Goal: Information Seeking & Learning: Learn about a topic

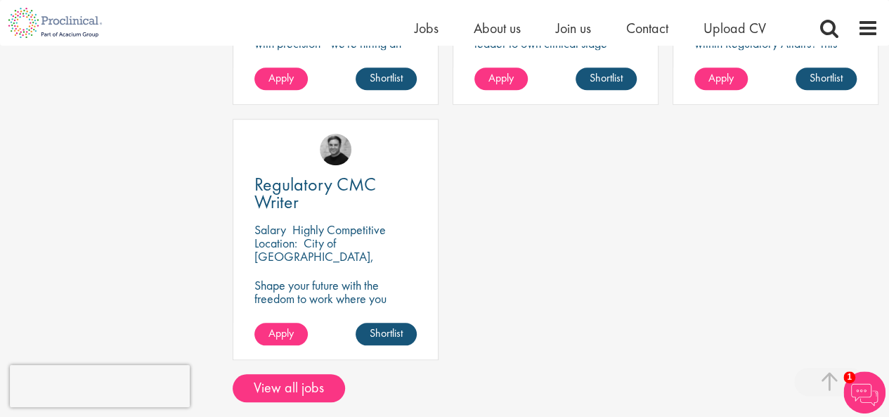
scroll to position [506, 0]
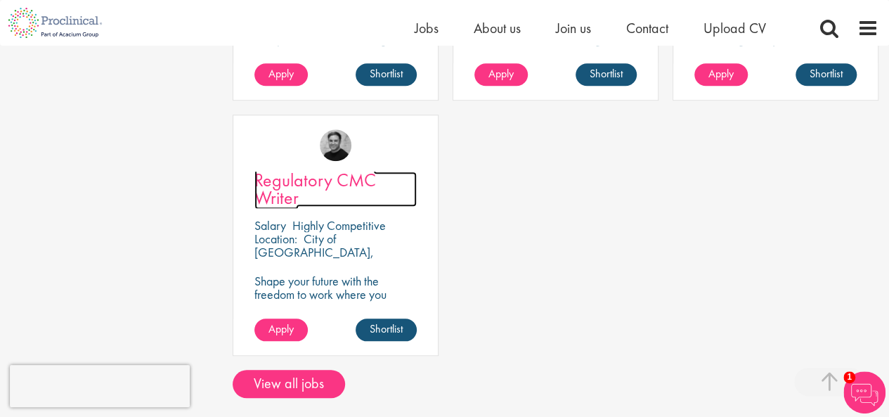
click at [330, 182] on span "Regulatory CMC Writer" at bounding box center [315, 188] width 122 height 41
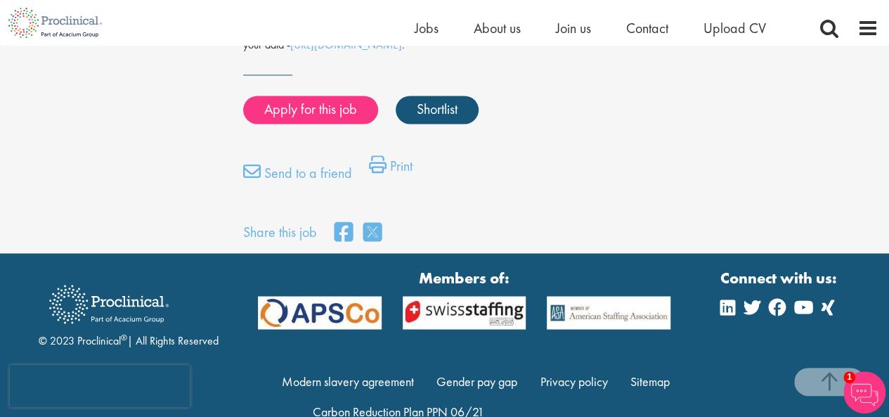
scroll to position [1000, 0]
